Goal: Use online tool/utility: Utilize a website feature to perform a specific function

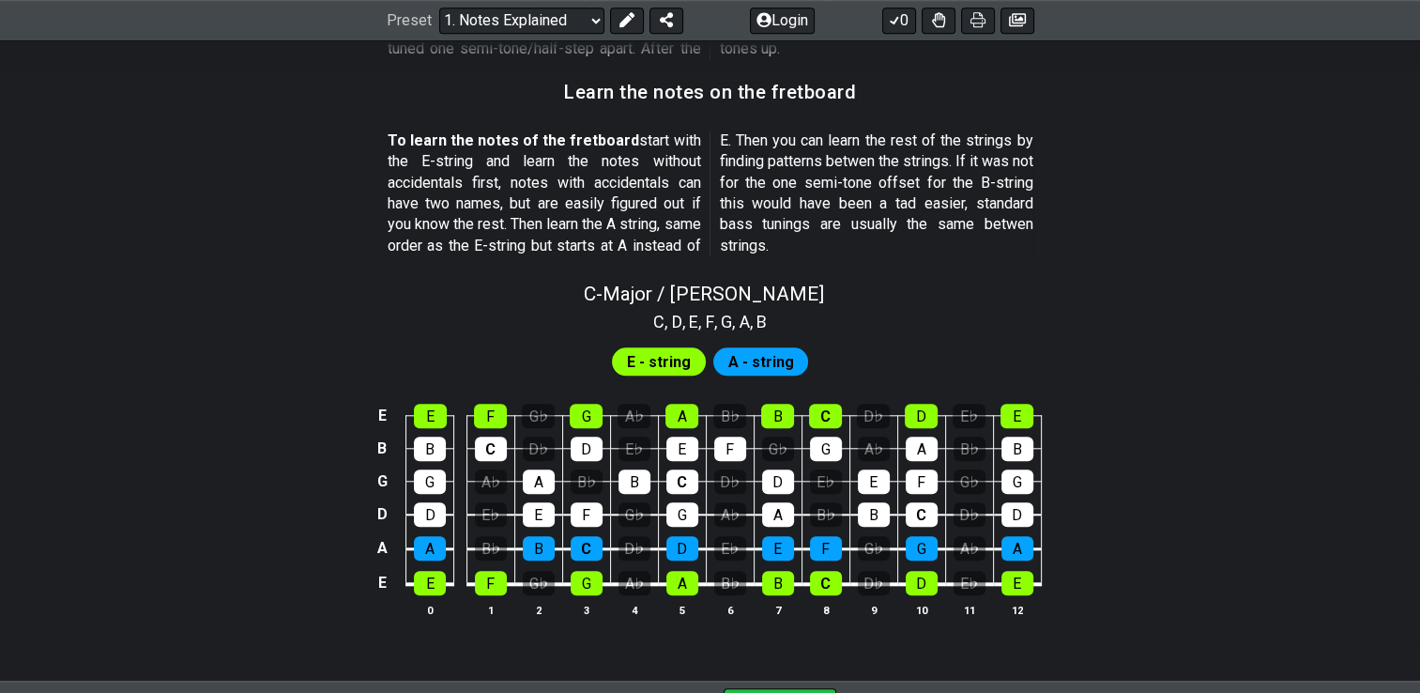
scroll to position [1656, 0]
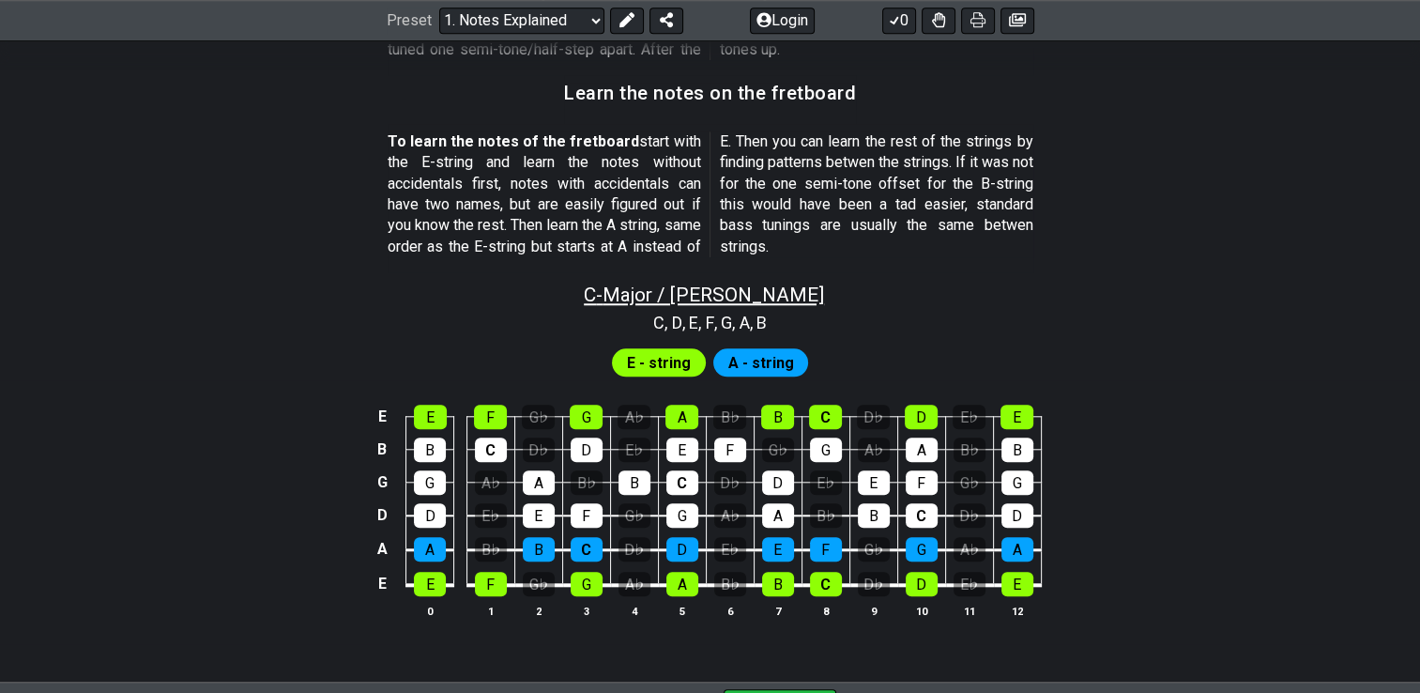
click at [681, 289] on span "C - Major / Ionian" at bounding box center [704, 294] width 240 height 23
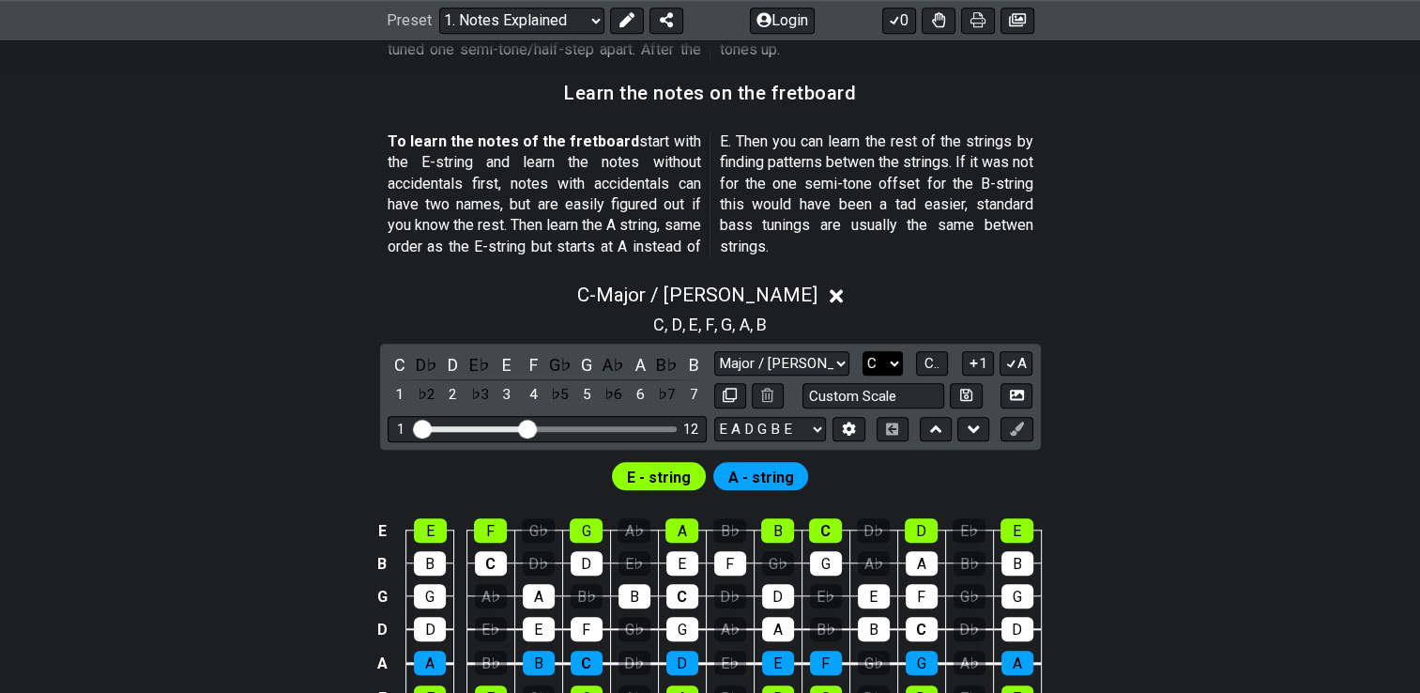
click at [875, 359] on select "A♭ A A♯ B♭ B C C♯ D♭ D D♯ E♭ E F F♯ G♭ G G♯" at bounding box center [883, 363] width 40 height 25
select select "G#"
click at [863, 351] on select "A♭ A A♯ B♭ B C C♯ D♭ D D♯ E♭ E F F♯ G♭ G G♯" at bounding box center [883, 363] width 40 height 25
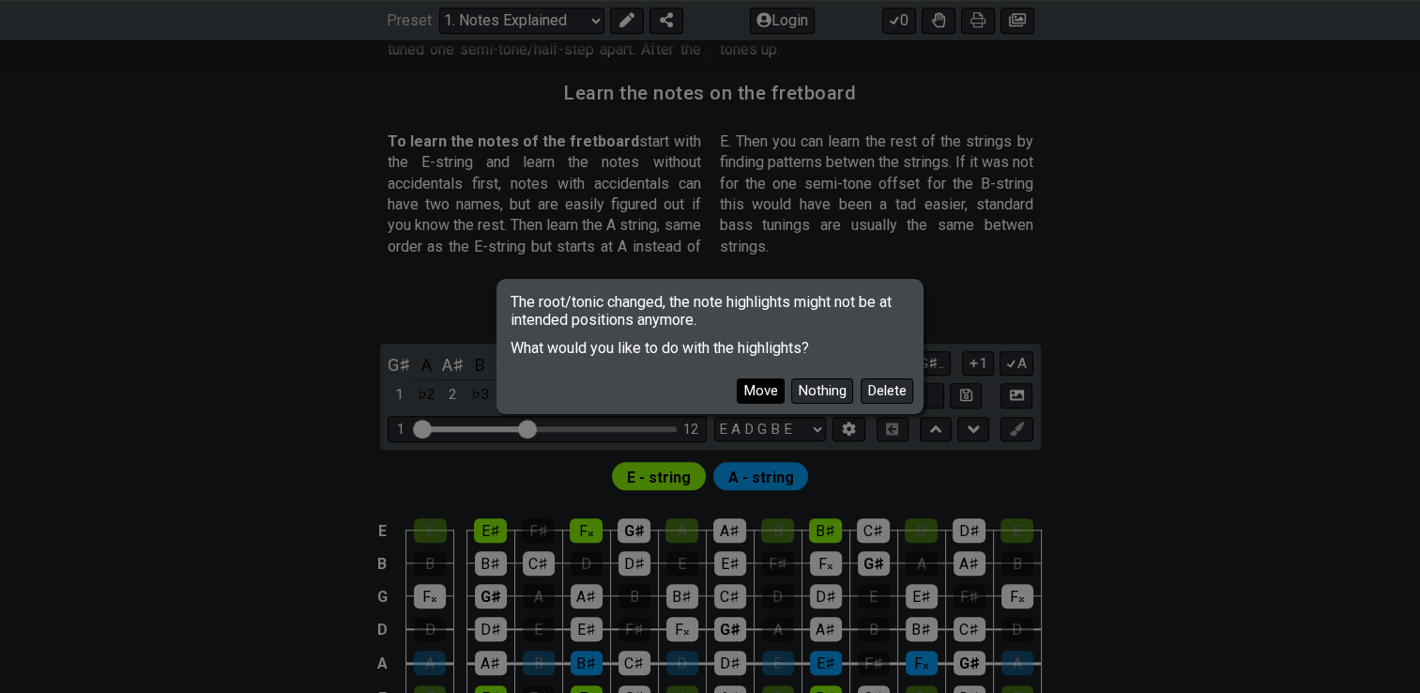
click at [766, 391] on button "Move" at bounding box center [761, 390] width 48 height 25
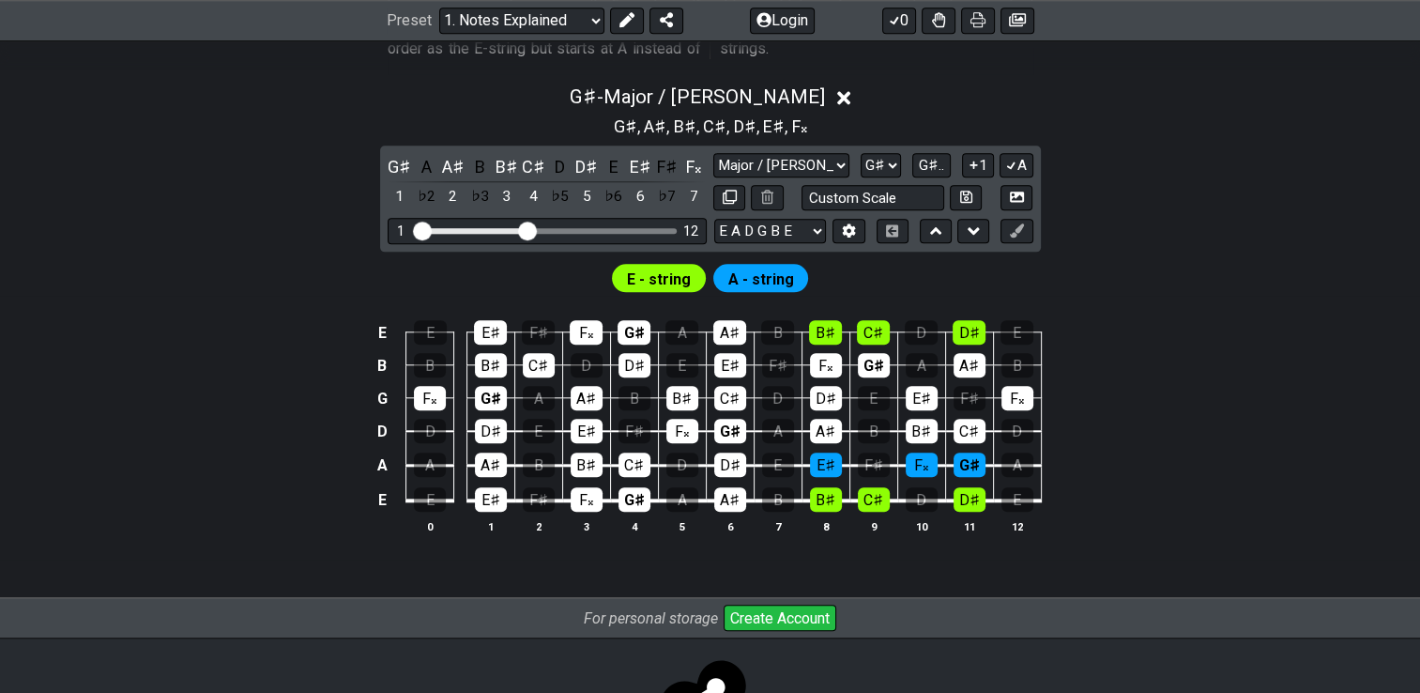
scroll to position [1855, 0]
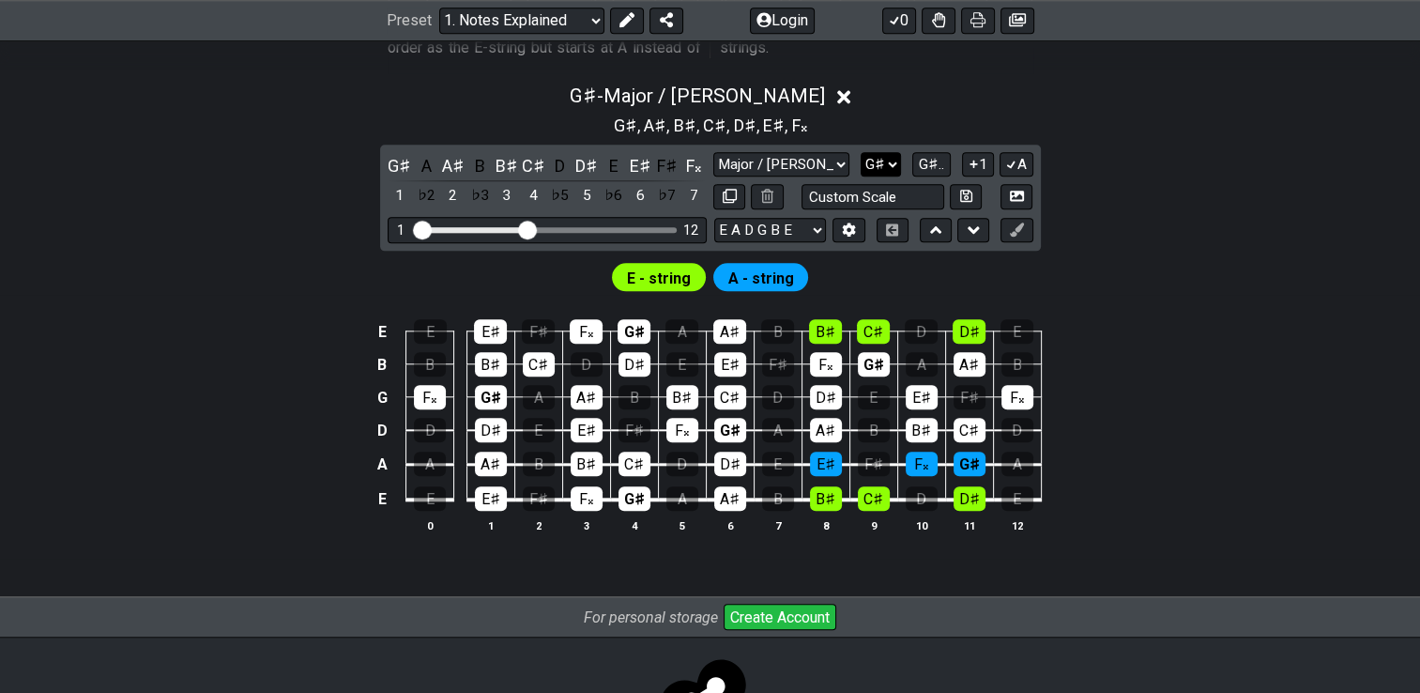
click at [898, 160] on select "A♭ A A♯ B♭ B C C♯ D♭ D D♯ E♭ E F F♯ G♭ G G♯" at bounding box center [881, 164] width 40 height 25
click at [1172, 328] on div "E E E♯ F♯ F𝄪 G♯ A A♯ B B♯ C♯ D D♯ E B B B♯ C♯ D D♯ E E♯ F♯ F𝄪 G♯ A A♯ B G F𝄪 G♯…" at bounding box center [710, 427] width 1420 height 264
click at [916, 197] on input "text" at bounding box center [873, 196] width 143 height 25
type input "Custom Scale"
click at [881, 160] on select "A♭ A A♯ B♭ B C C♯ D♭ D D♯ E♭ E F F♯ G♭ G G♯" at bounding box center [881, 164] width 40 height 25
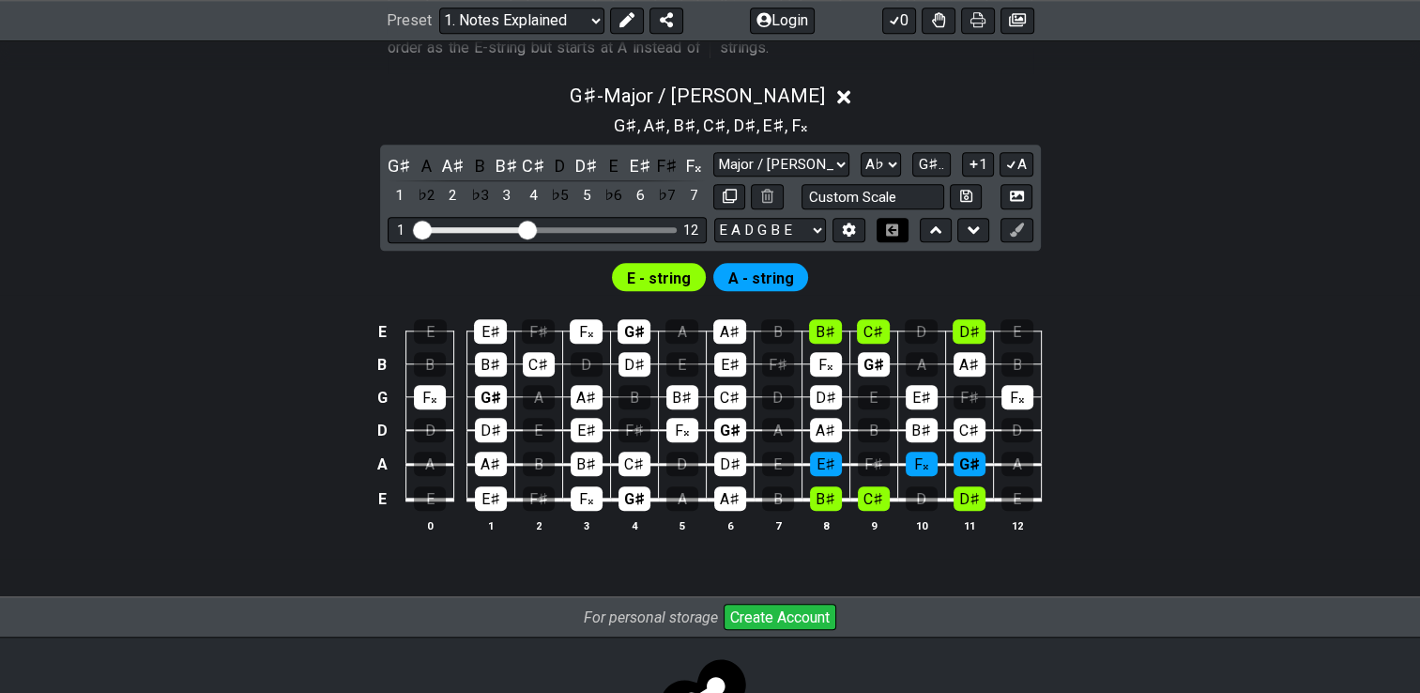
click at [861, 152] on select "A♭ A A♯ B♭ B C C♯ D♭ D D♯ E♭ E F F♯ G♭ G G♯" at bounding box center [881, 164] width 40 height 25
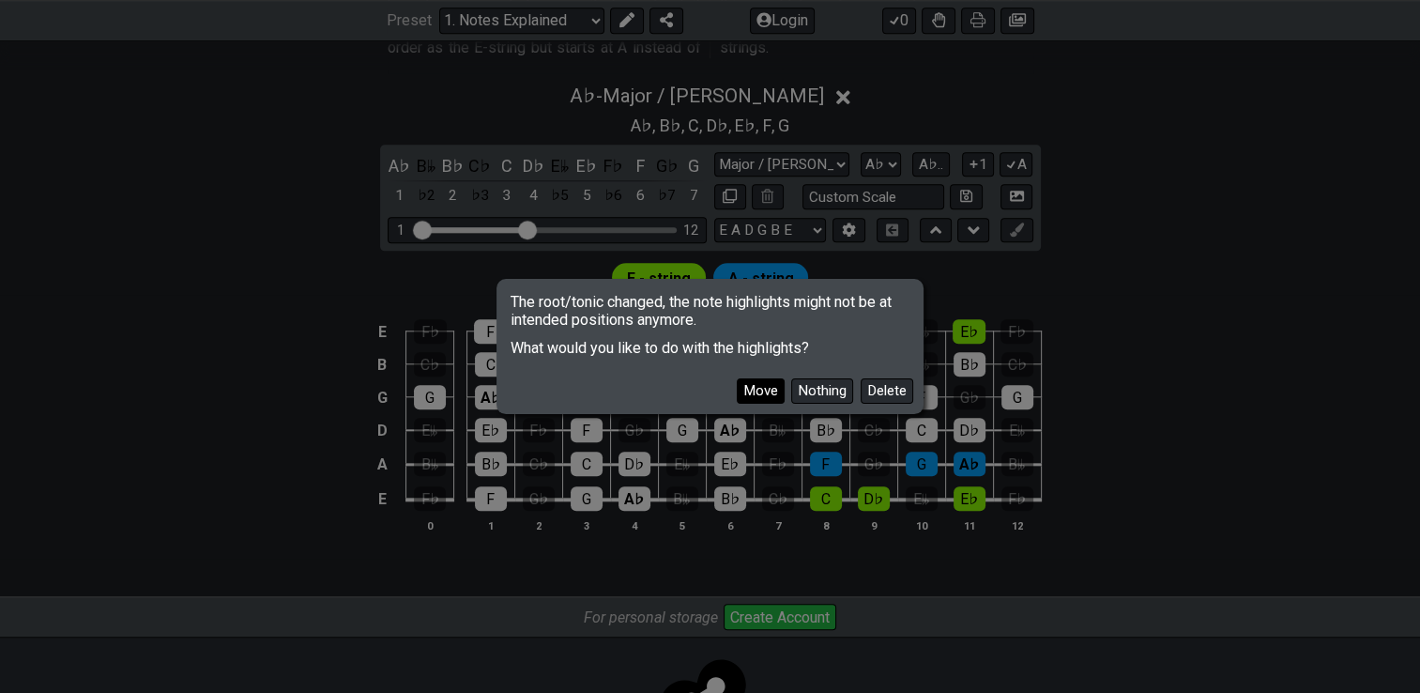
click at [766, 393] on button "Move" at bounding box center [761, 390] width 48 height 25
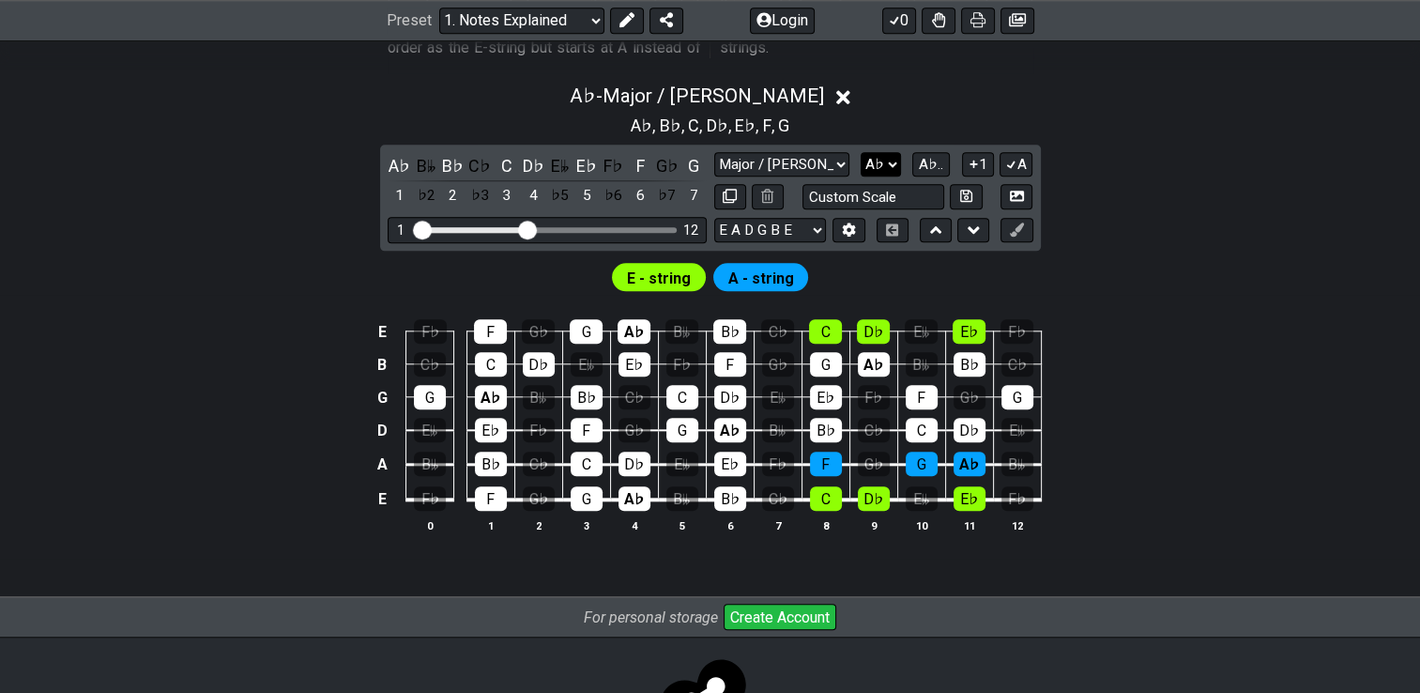
click at [866, 168] on select "A♭ A A♯ B♭ B C C♯ D♭ D D♯ E♭ E F F♯ G♭ G G♯" at bounding box center [881, 164] width 40 height 25
click at [863, 152] on select "A♭ A A♯ B♭ B C C♯ D♭ D D♯ E♭ E F F♯ G♭ G G♯" at bounding box center [881, 164] width 40 height 25
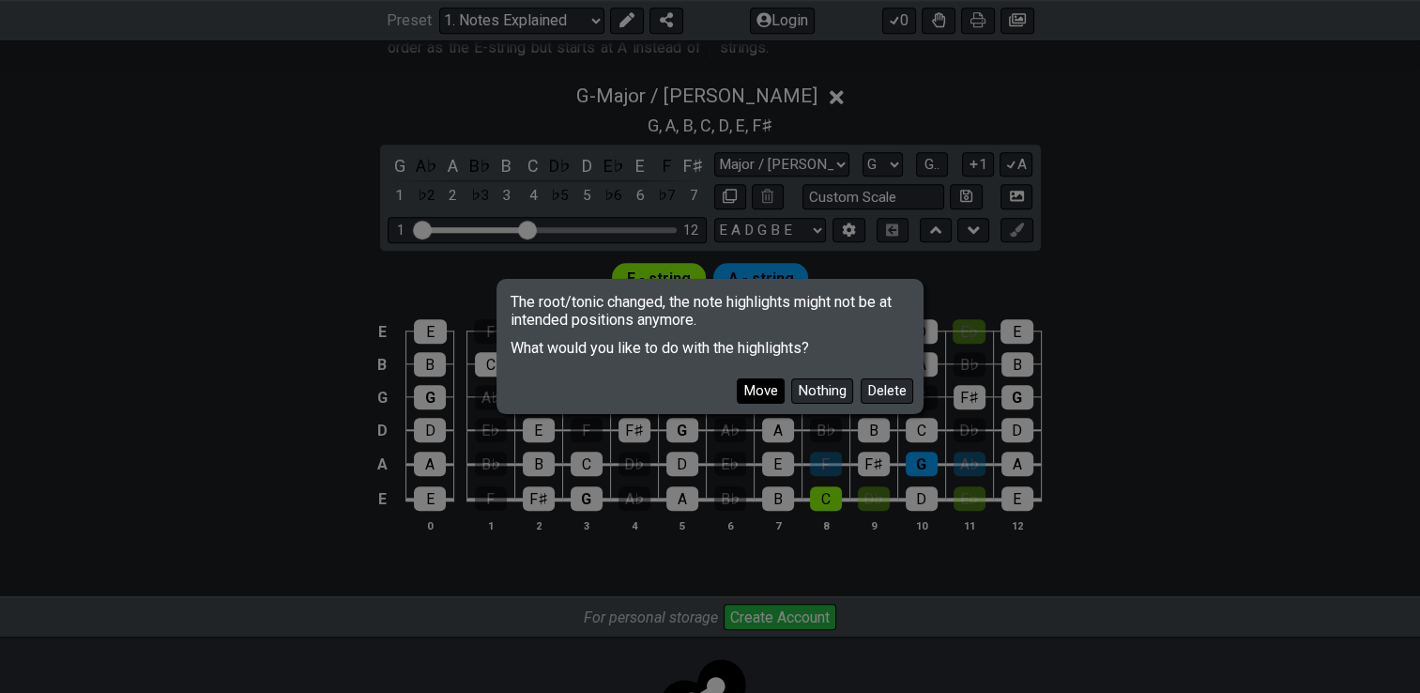
click at [767, 391] on button "Move" at bounding box center [761, 390] width 48 height 25
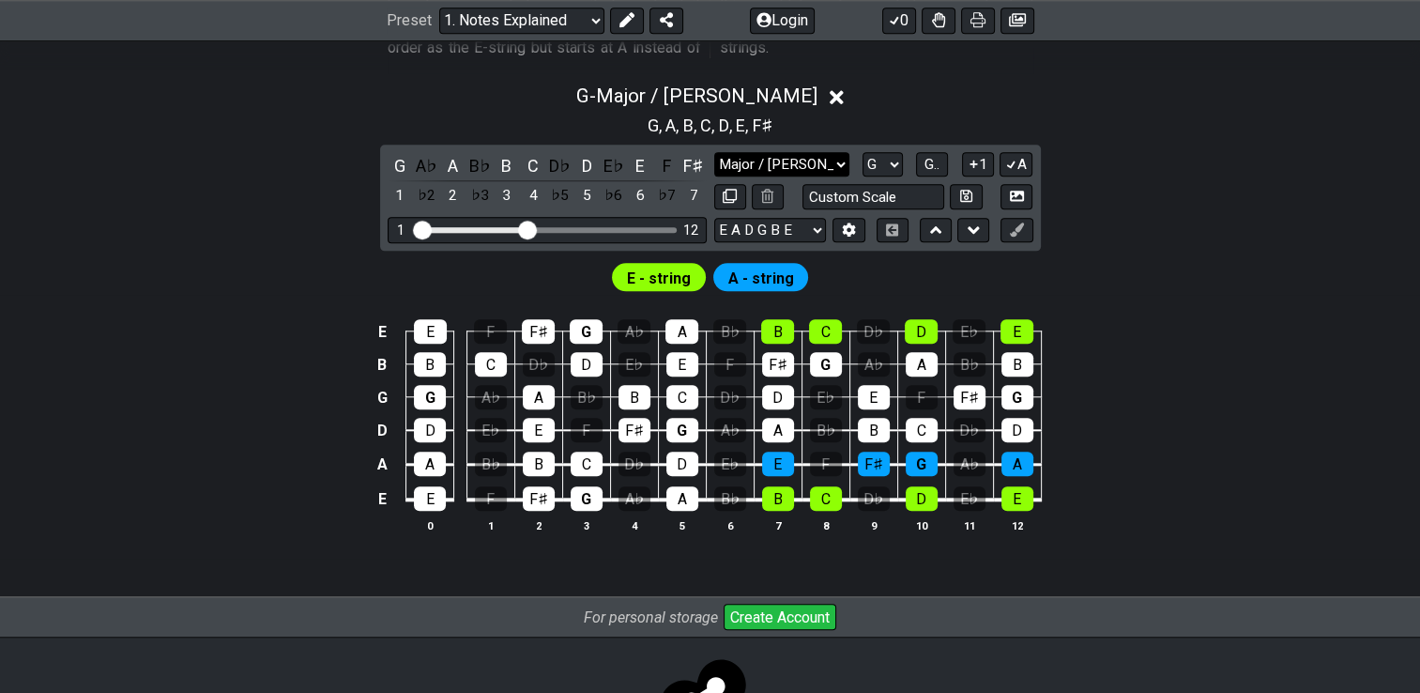
click at [827, 163] on select "Major / Ionian Custom Scale Minor Pentatonic Major Pentatonic Minor Blues Major…" at bounding box center [781, 164] width 135 height 25
click at [877, 152] on select "A♭ A A♯ B♭ B C C♯ D♭ D D♯ E♭ E F F♯ G♭ G G♯" at bounding box center [883, 164] width 40 height 25
select select "Ab"
click at [863, 152] on select "A♭ A A♯ B♭ B C C♯ D♭ D D♯ E♭ E F F♯ G♭ G G♯" at bounding box center [883, 164] width 40 height 25
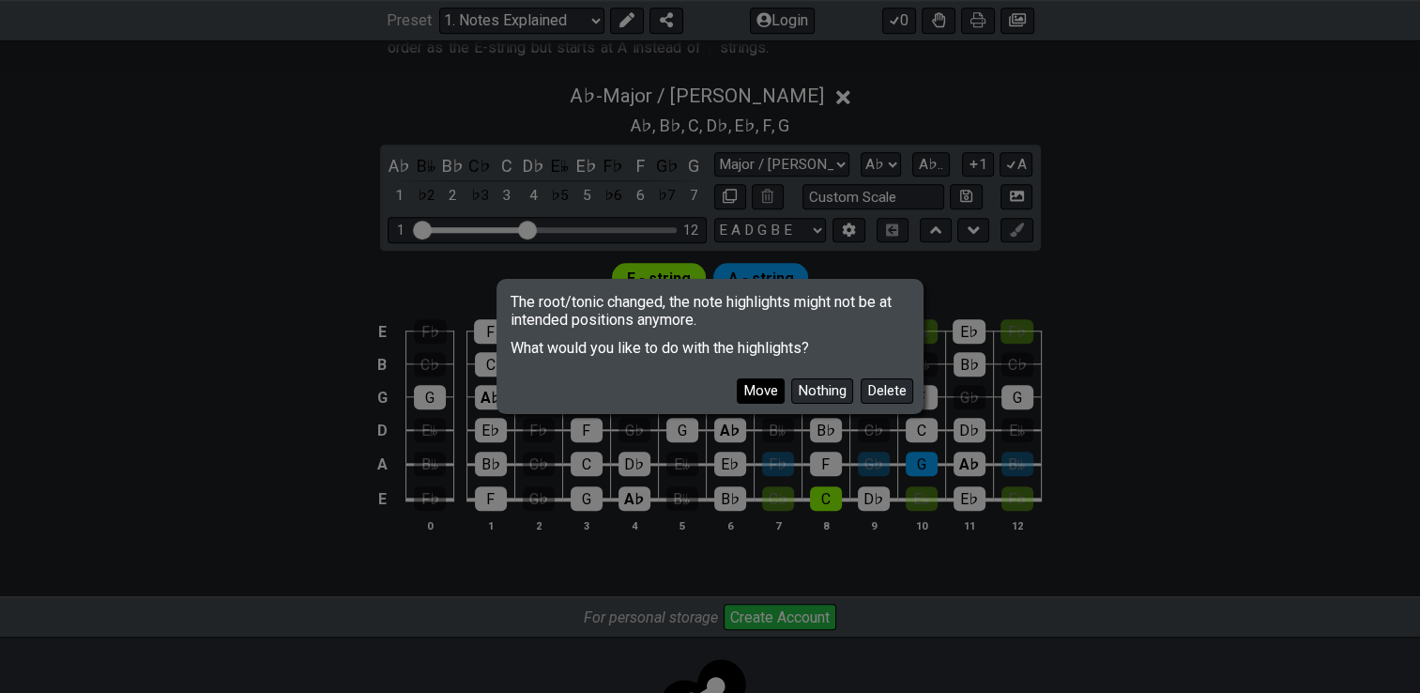
click at [747, 382] on button "Move" at bounding box center [761, 390] width 48 height 25
